Goal: Task Accomplishment & Management: Use online tool/utility

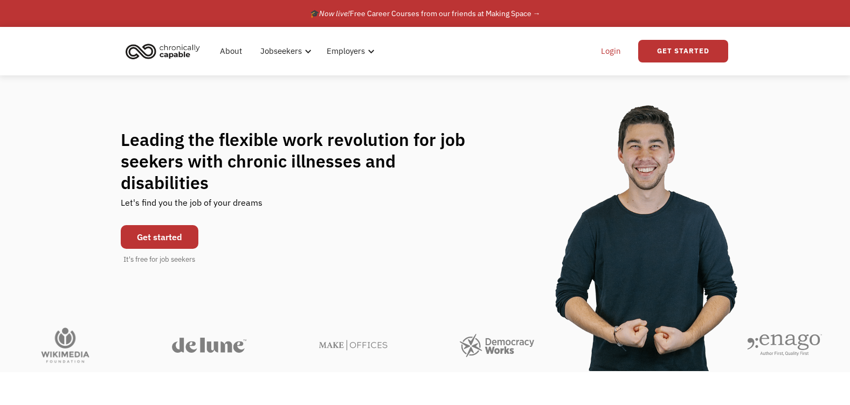
click at [612, 47] on link "Login" at bounding box center [610, 51] width 33 height 34
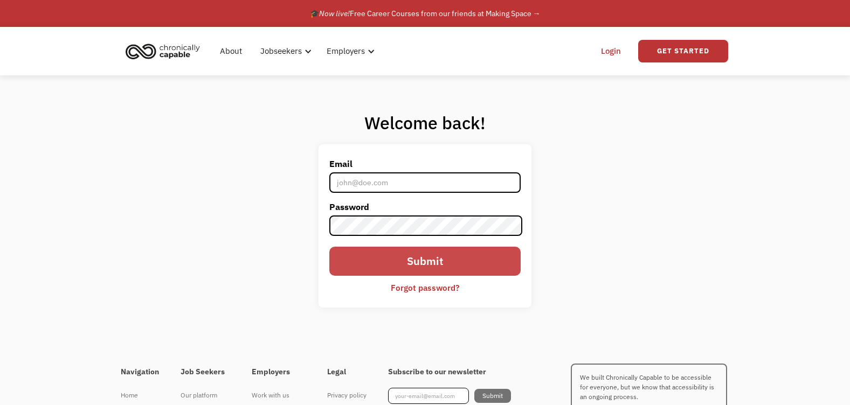
type input "[EMAIL_ADDRESS][DOMAIN_NAME]"
click at [357, 261] on input "Submit" at bounding box center [424, 261] width 191 height 29
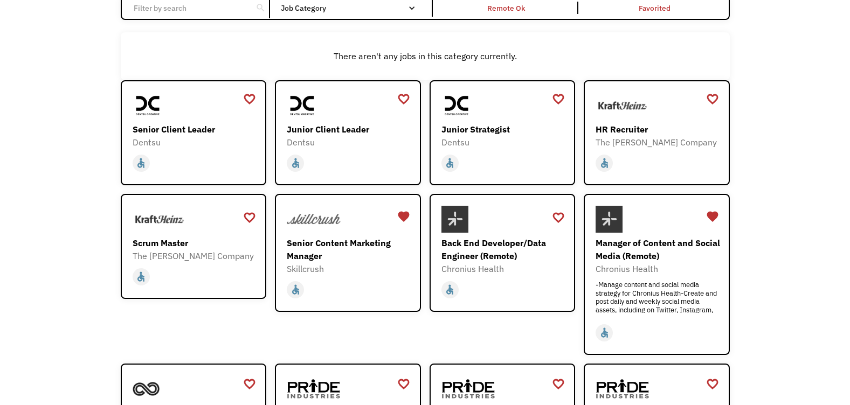
scroll to position [108, 0]
click at [66, 111] on div "Open job positions You have X liked items Search search Filter by category Admi…" at bounding box center [425, 248] width 850 height 624
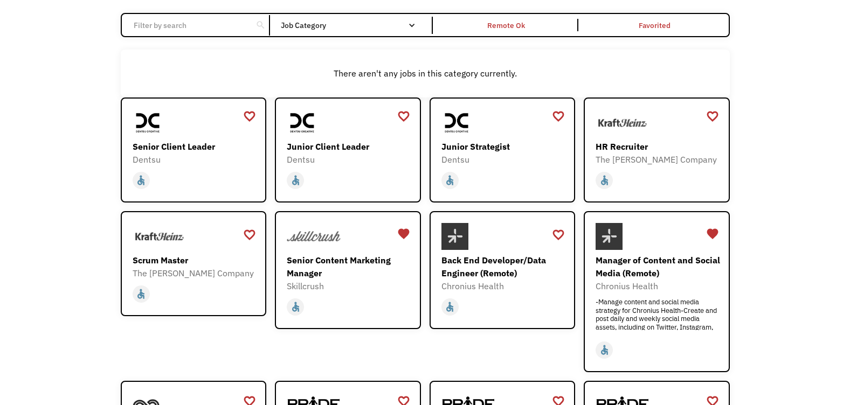
scroll to position [47, 0]
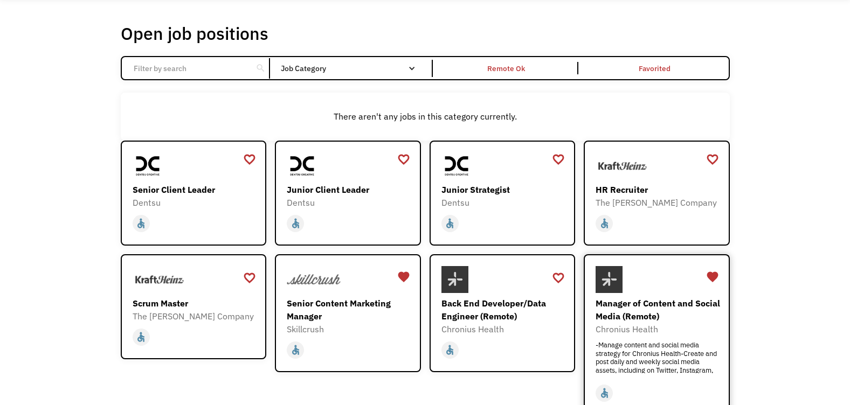
click at [653, 306] on div "Manager of Content and Social Media (Remote)" at bounding box center [658, 310] width 125 height 26
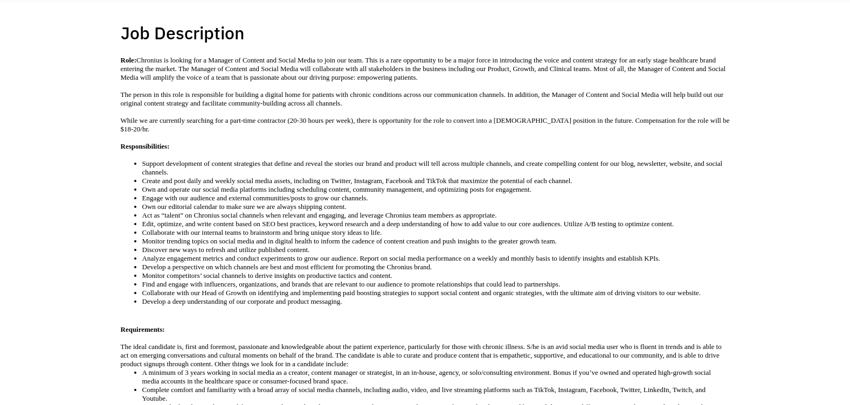
scroll to position [237, 0]
